Goal: Task Accomplishment & Management: Manage account settings

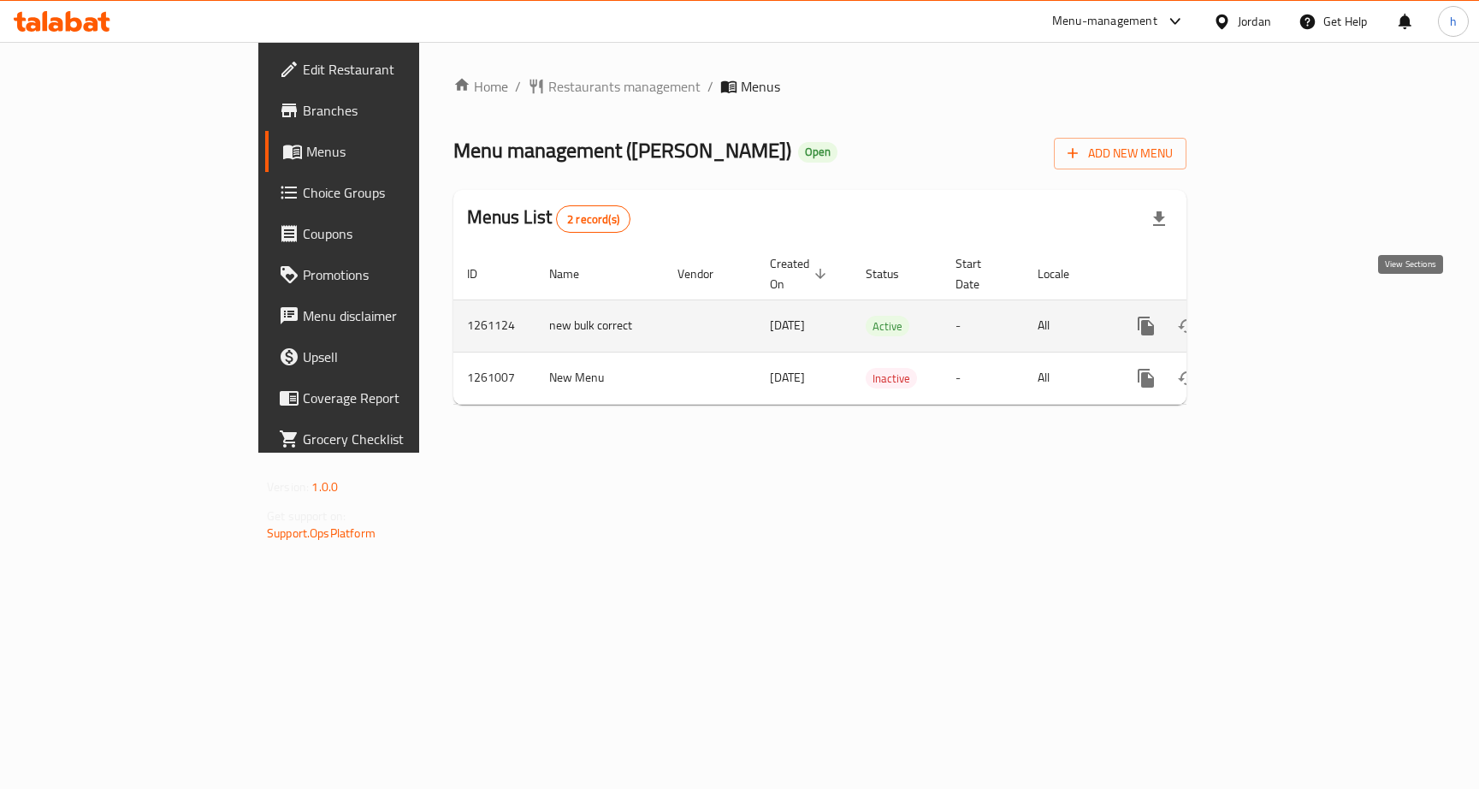
click at [1280, 316] on icon "enhanced table" at bounding box center [1269, 326] width 21 height 21
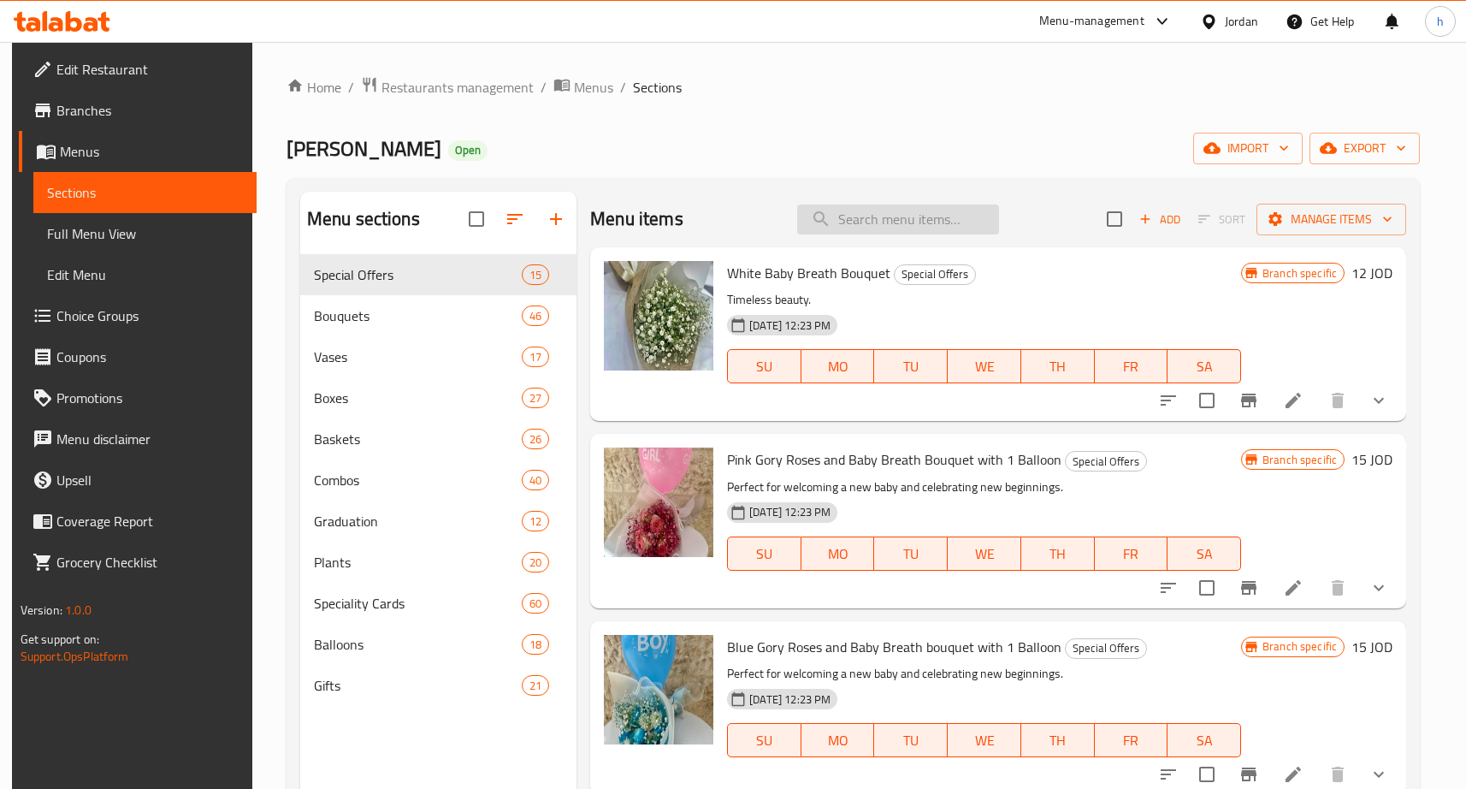
click at [856, 218] on input "search" at bounding box center [898, 219] width 202 height 30
paste input "Mixed Gerbera Bouquet"
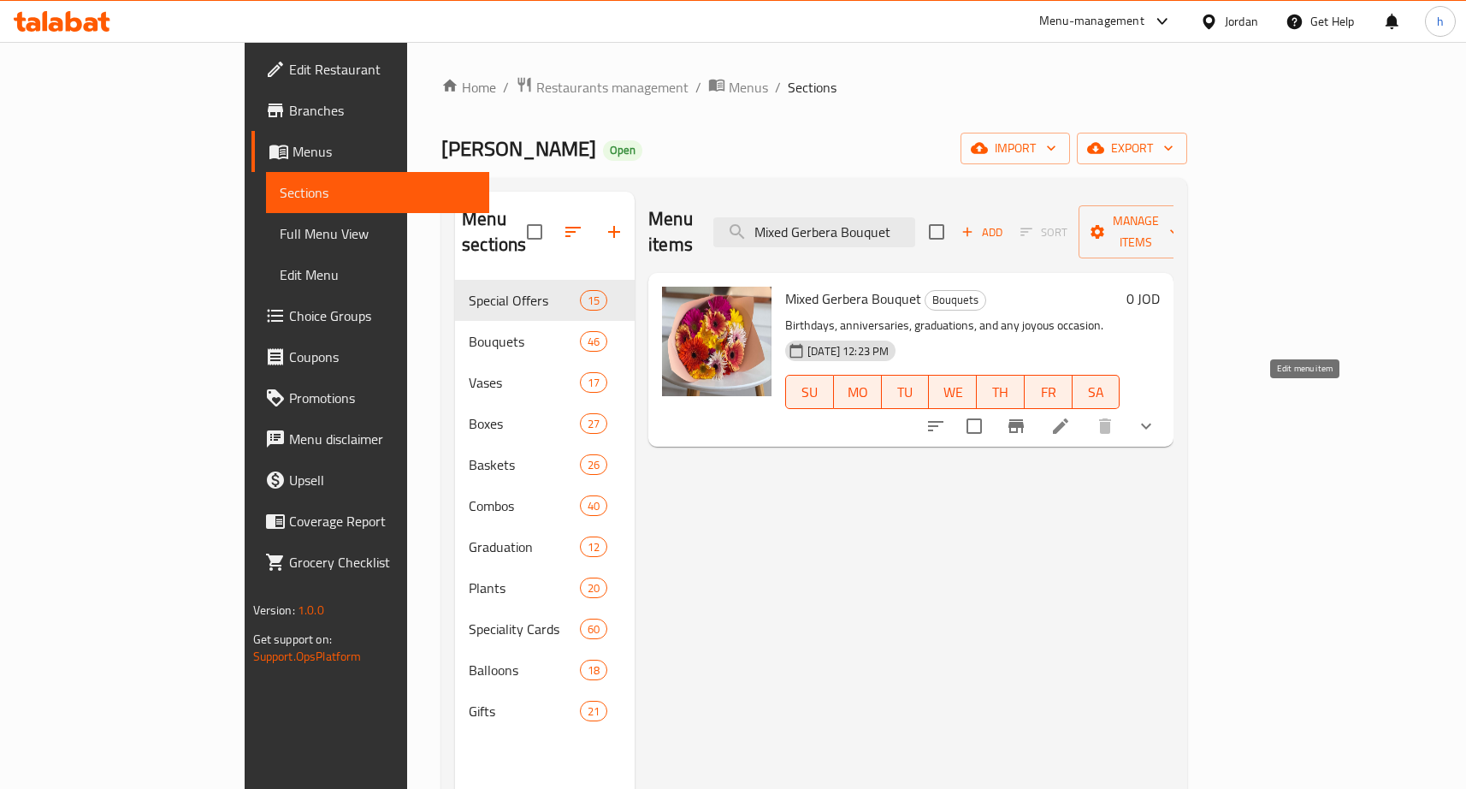
type input "Mixed Gerbera Bouquet"
click at [1071, 416] on icon at bounding box center [1061, 426] width 21 height 21
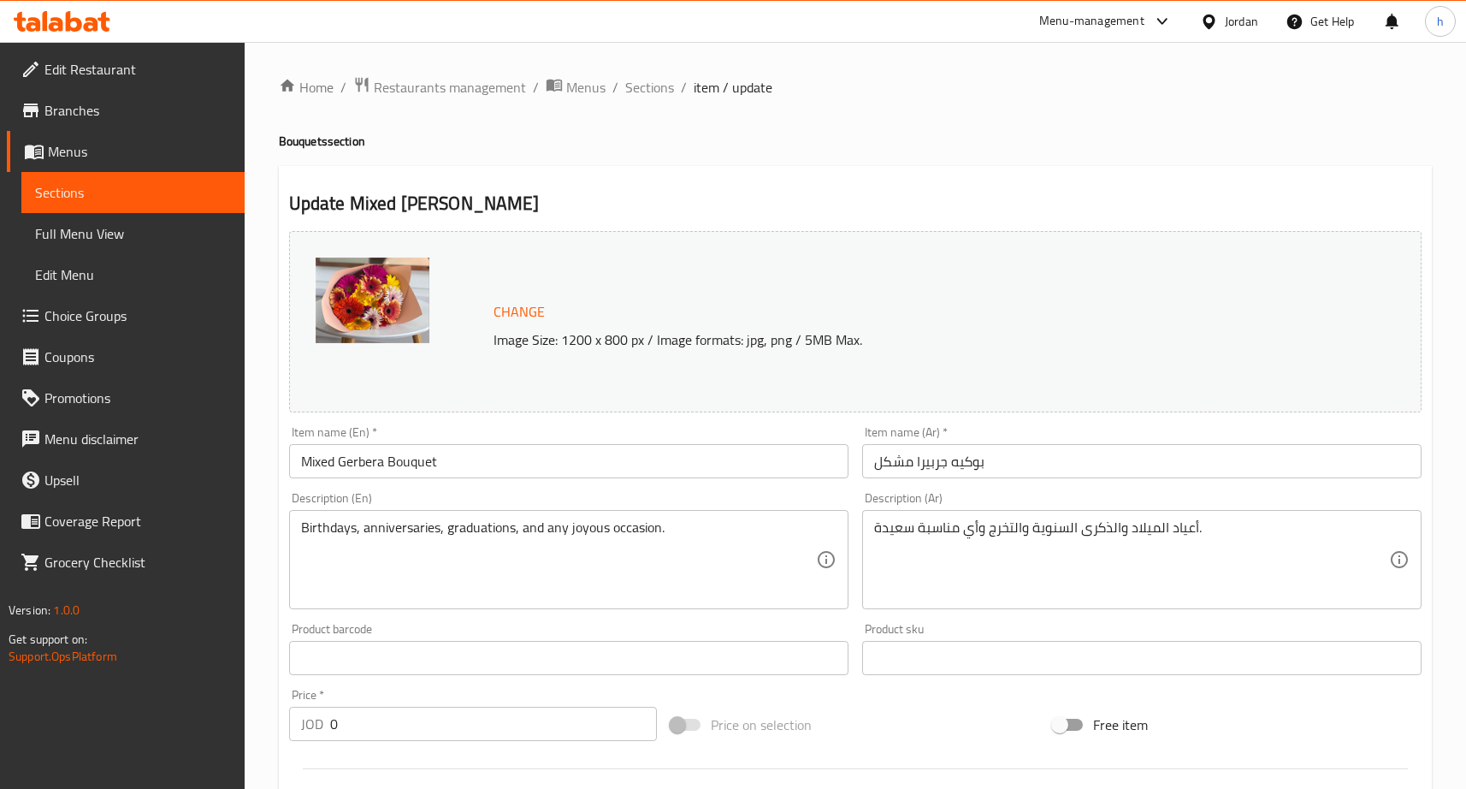
click at [84, 59] on span "Edit Restaurant" at bounding box center [137, 69] width 187 height 21
